Goal: Task Accomplishment & Management: Use online tool/utility

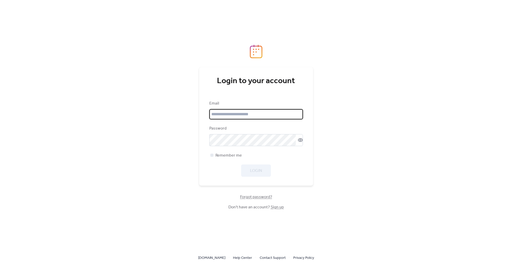
type input "**********"
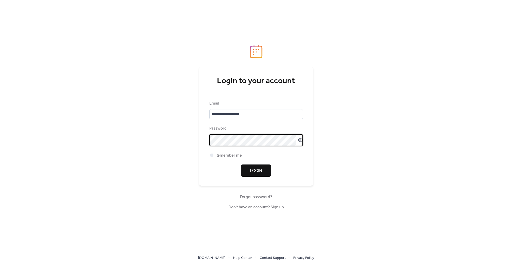
click at [264, 171] on button "Login" at bounding box center [256, 170] width 30 height 12
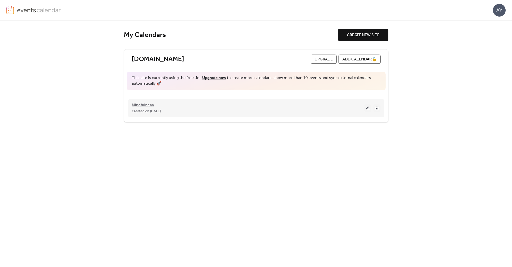
click at [140, 104] on span "Mindfulness" at bounding box center [143, 105] width 22 height 6
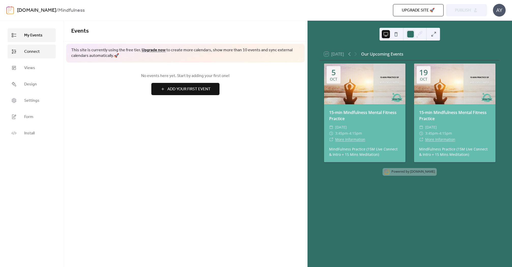
click at [22, 50] on link "Connect" at bounding box center [32, 52] width 48 height 14
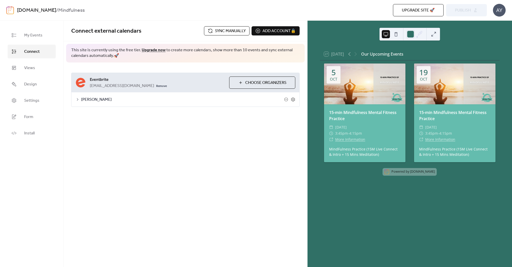
click at [225, 31] on span "Sync manually" at bounding box center [230, 31] width 31 height 6
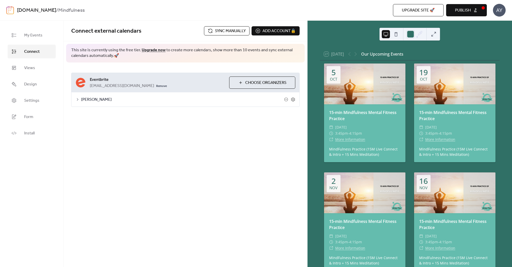
click at [470, 11] on span "Publish" at bounding box center [463, 10] width 16 height 6
